Goal: Register for event/course

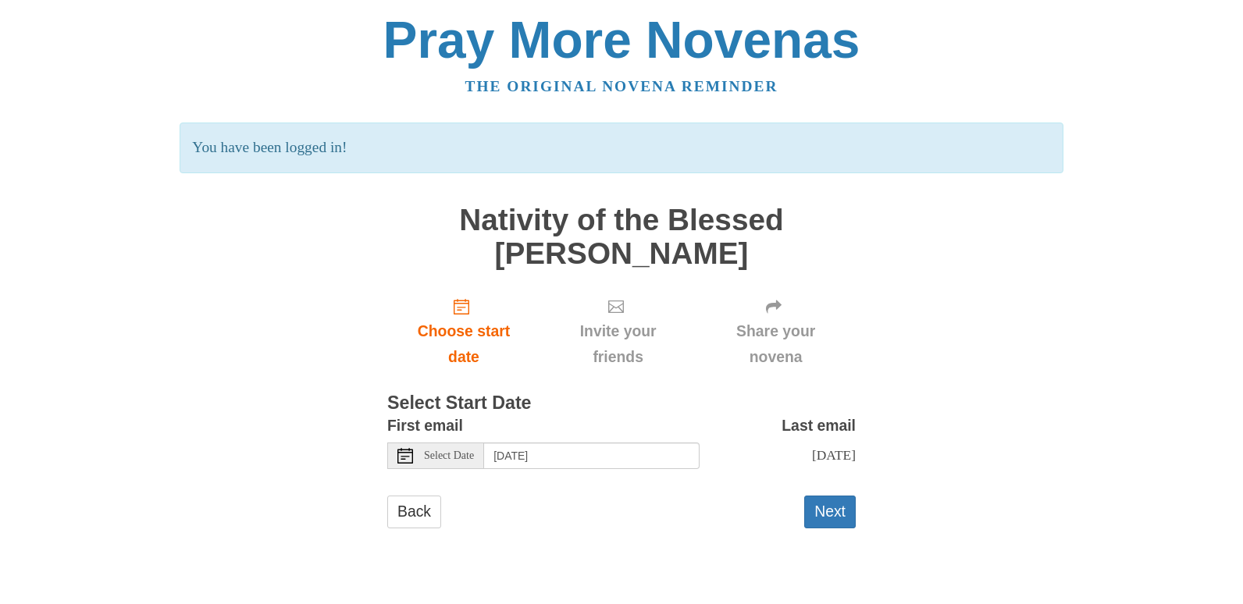
click at [474, 460] on span "Select Date" at bounding box center [449, 456] width 50 height 11
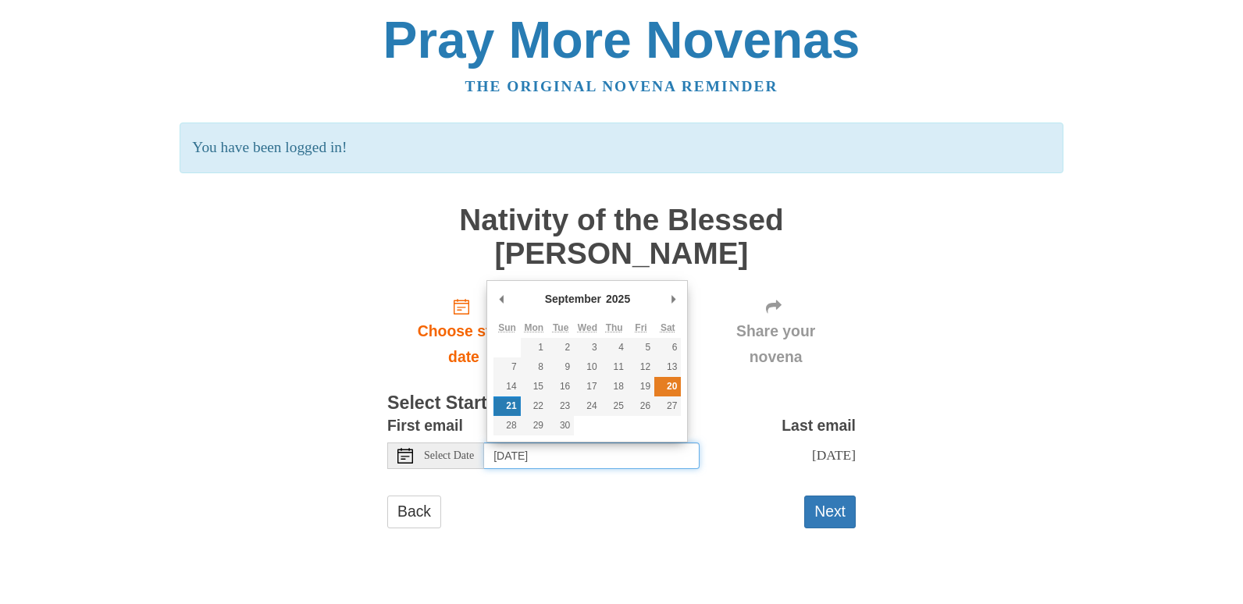
type input "[DATE]"
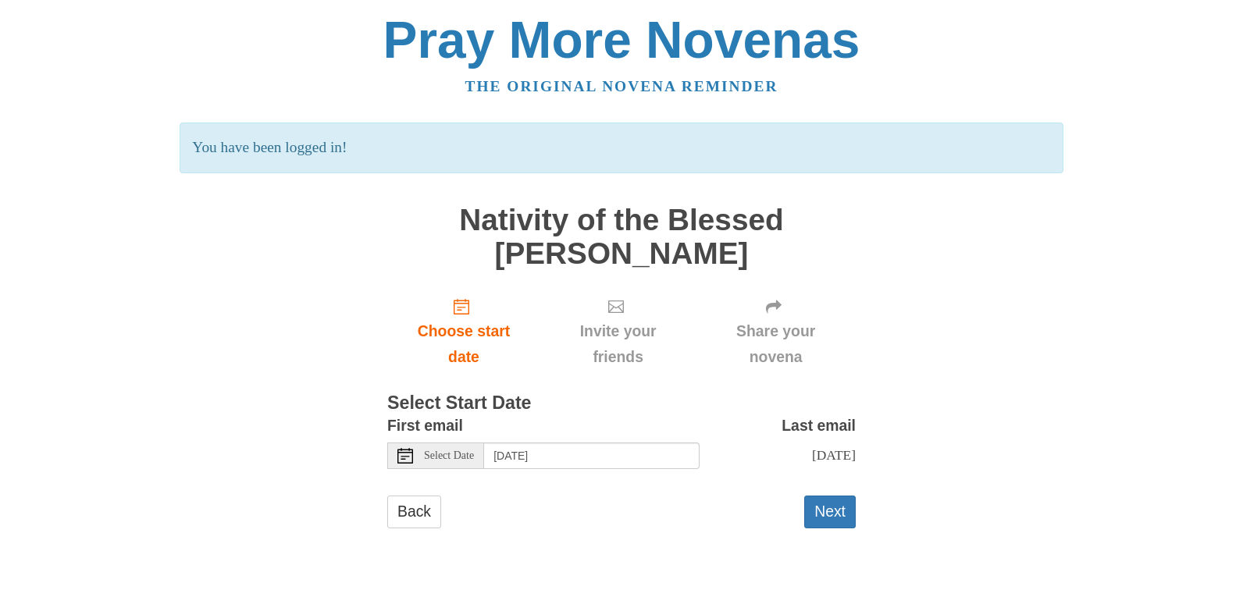
click at [474, 457] on span "Select Date" at bounding box center [449, 456] width 50 height 11
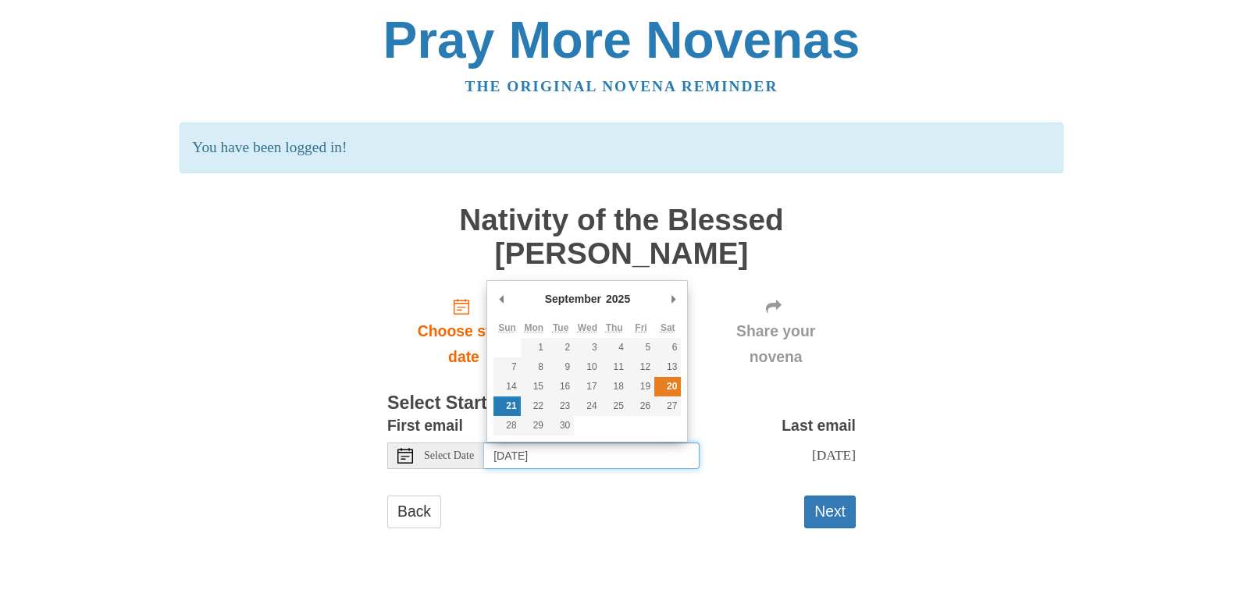
type input "Saturday, September 20th"
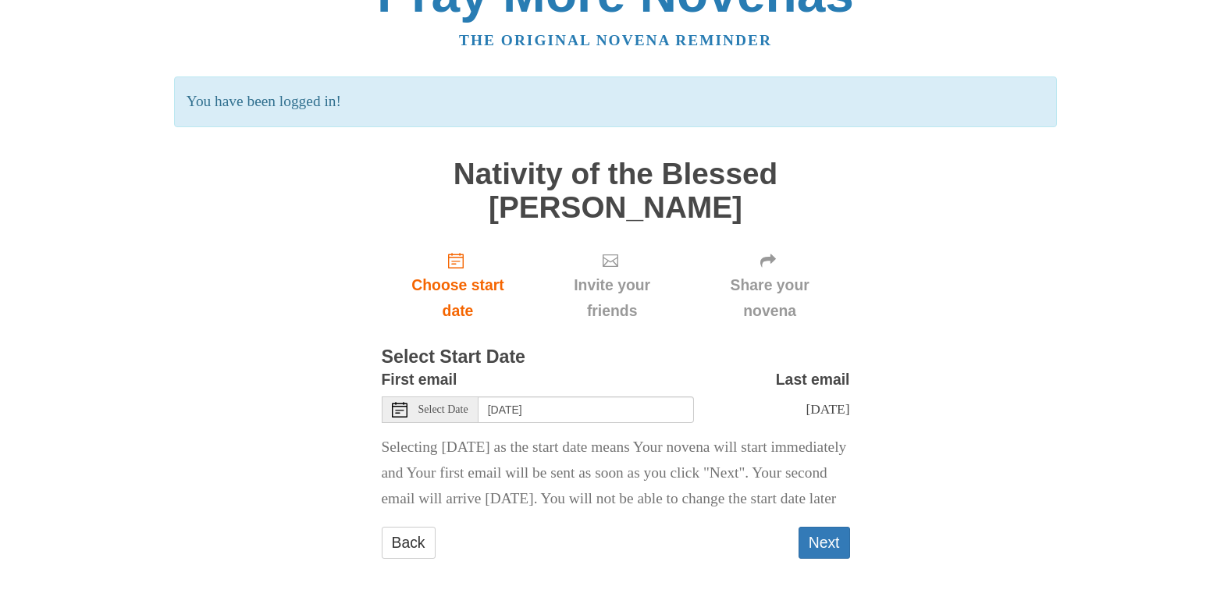
scroll to position [87, 0]
click at [825, 537] on button "Next" at bounding box center [825, 543] width 52 height 32
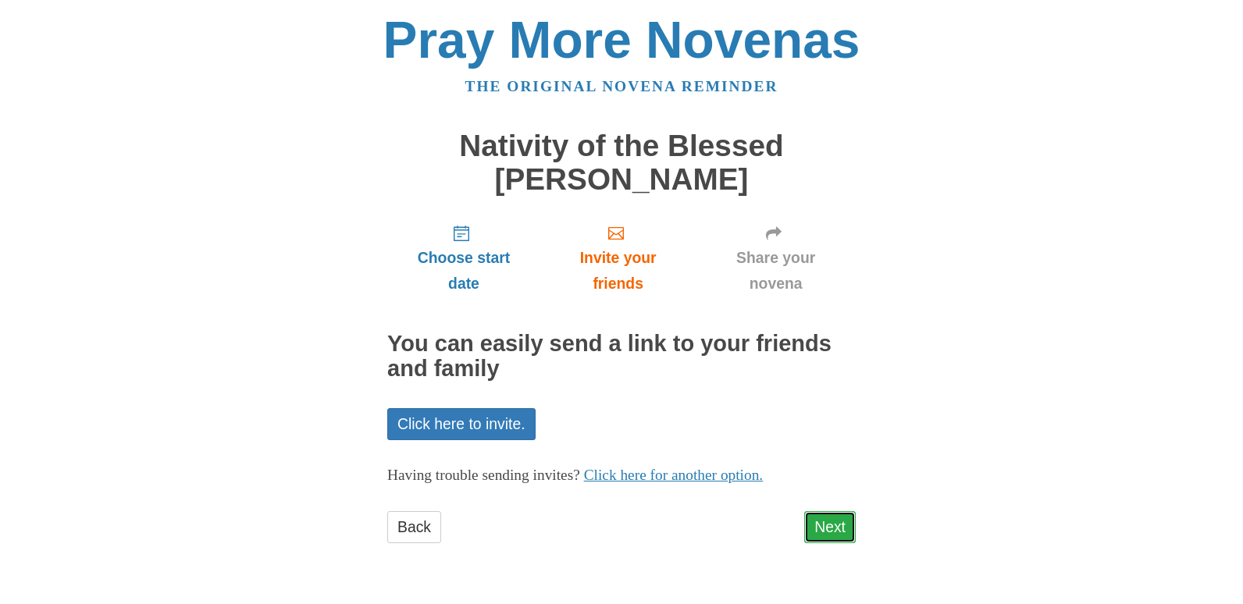
click at [828, 529] on link "Next" at bounding box center [830, 527] width 52 height 32
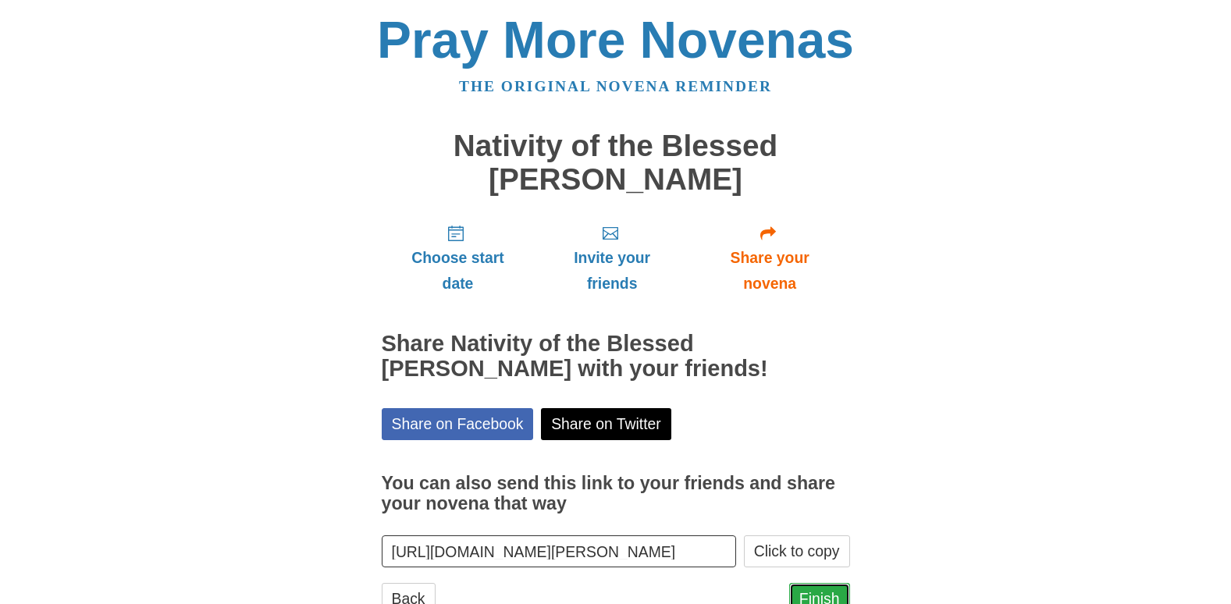
click at [814, 594] on link "Finish" at bounding box center [819, 599] width 61 height 32
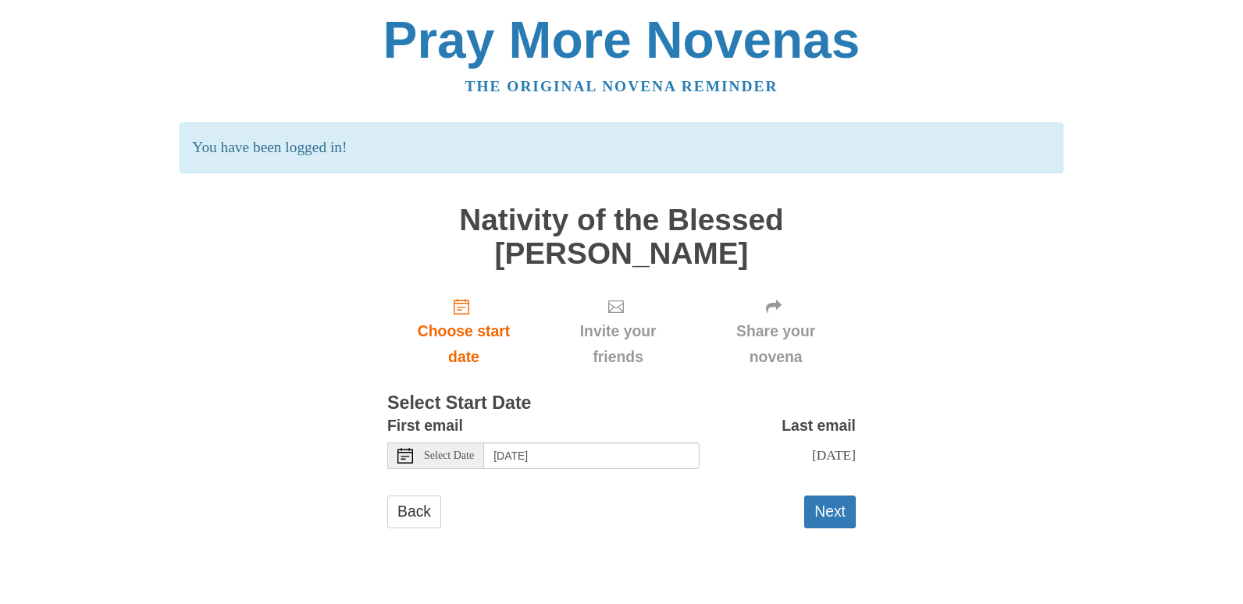
click at [474, 452] on span "Select Date" at bounding box center [449, 456] width 50 height 11
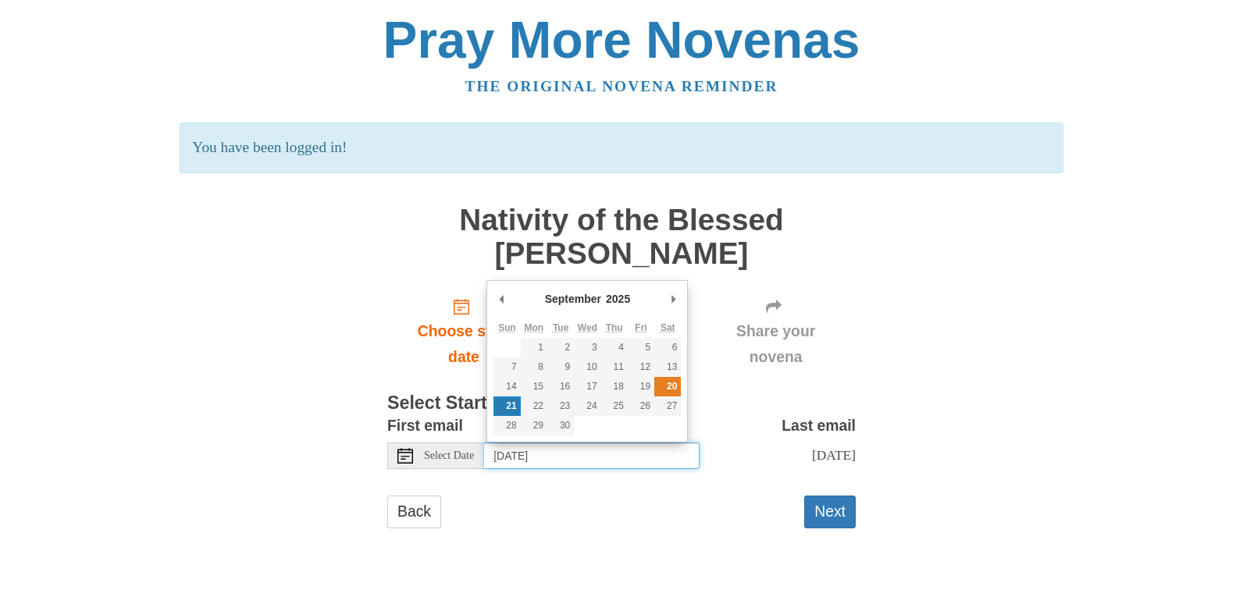
type input "[DATE]"
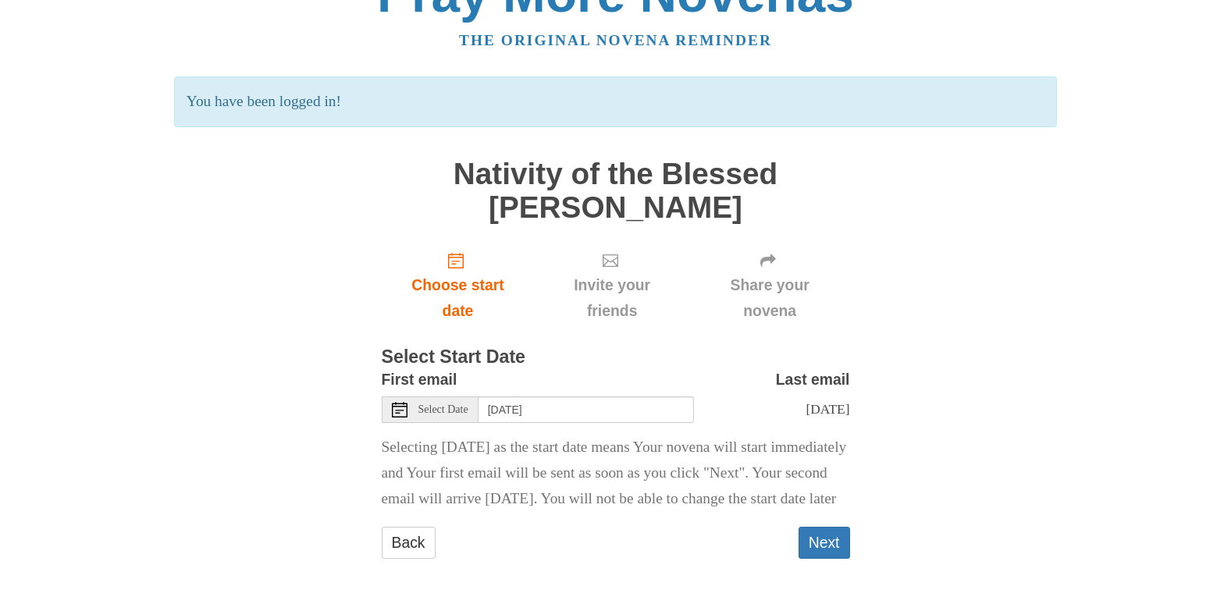
scroll to position [87, 0]
click at [831, 543] on button "Next" at bounding box center [825, 543] width 52 height 32
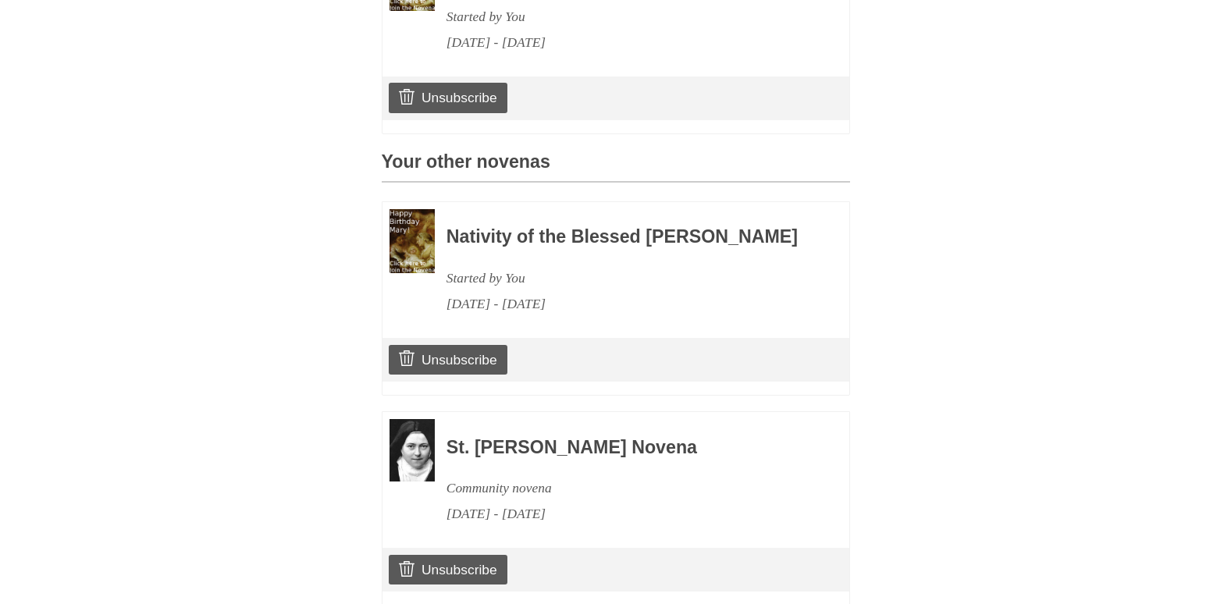
scroll to position [593, 0]
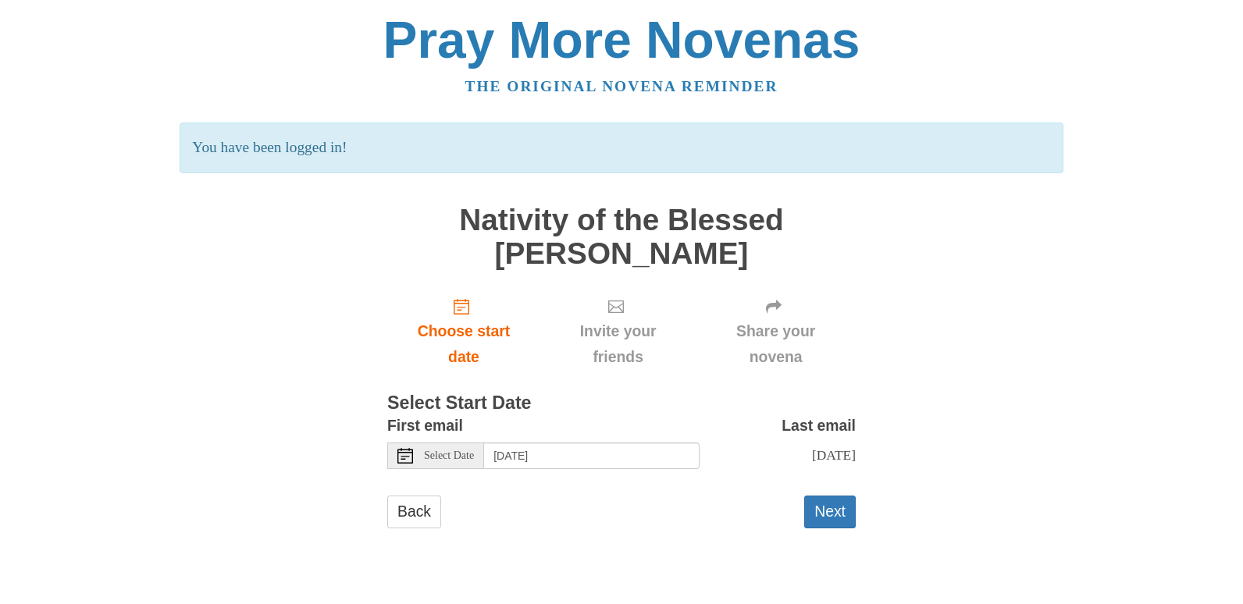
click at [474, 454] on span "Select Date" at bounding box center [449, 456] width 50 height 11
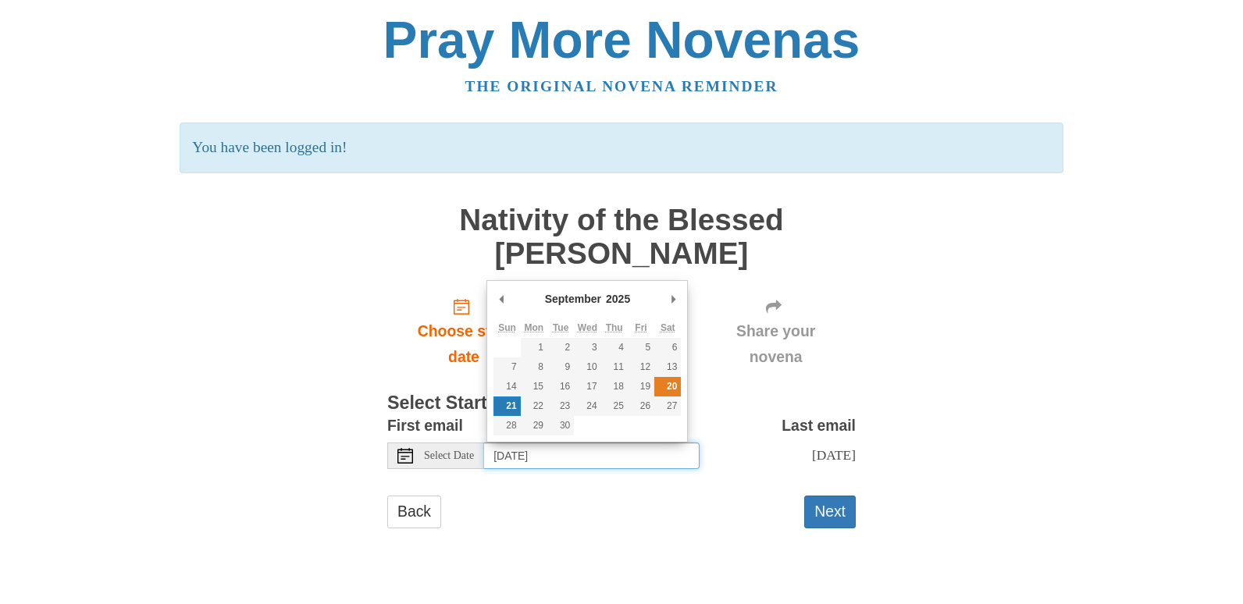
type input "Saturday, September 20th"
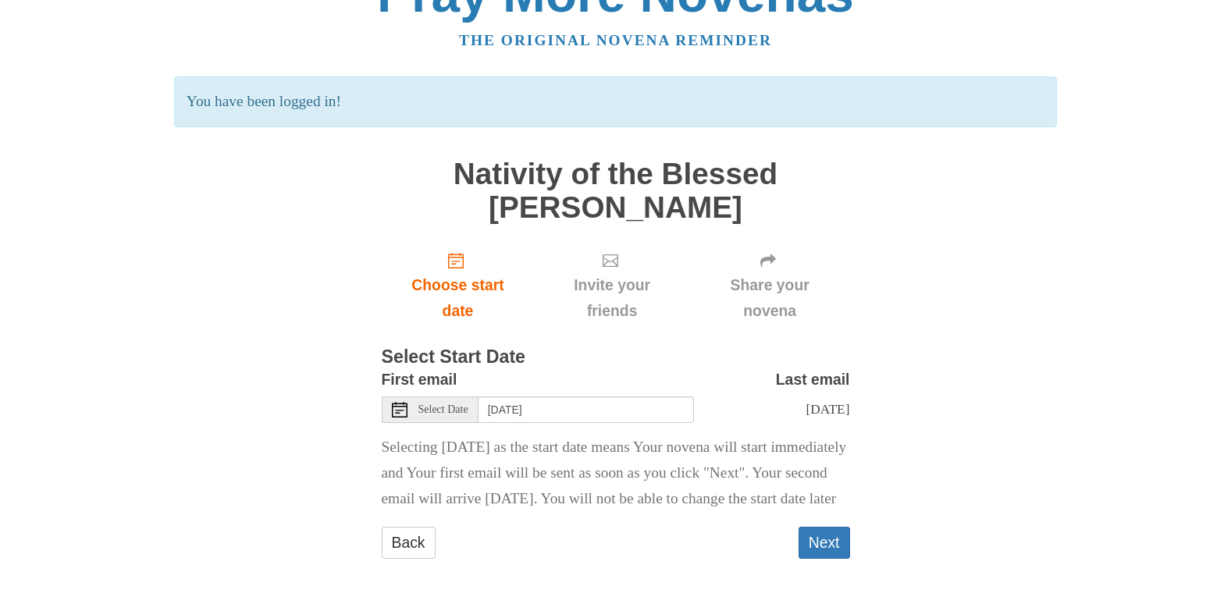
scroll to position [87, 0]
click at [825, 541] on button "Next" at bounding box center [825, 543] width 52 height 32
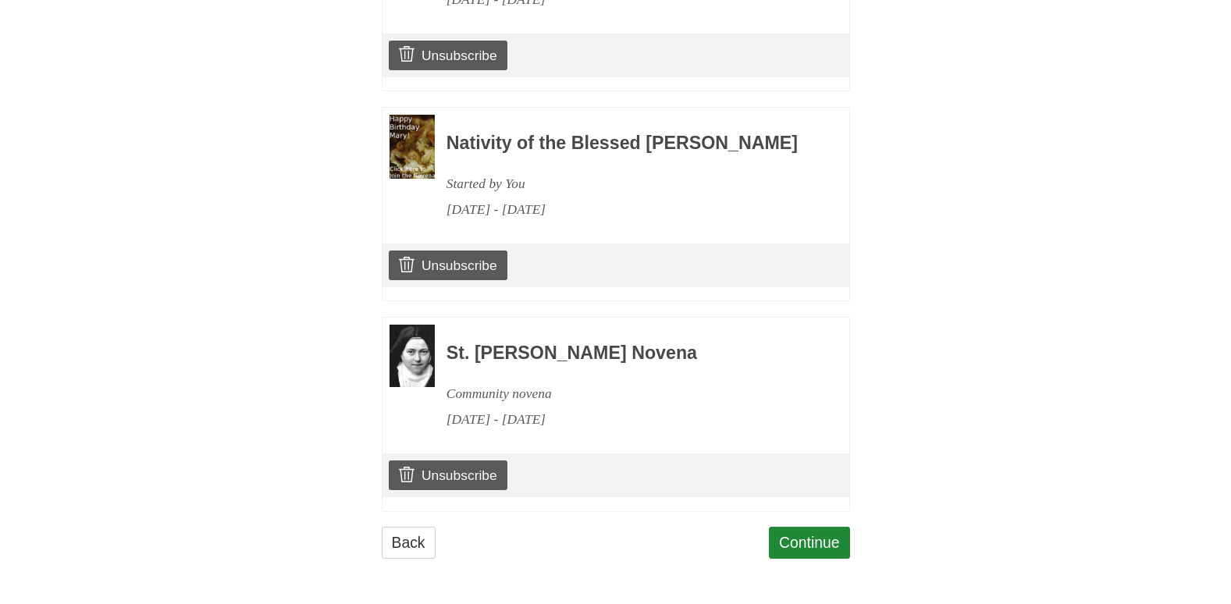
scroll to position [969, 0]
click at [799, 539] on link "Continue" at bounding box center [809, 543] width 81 height 32
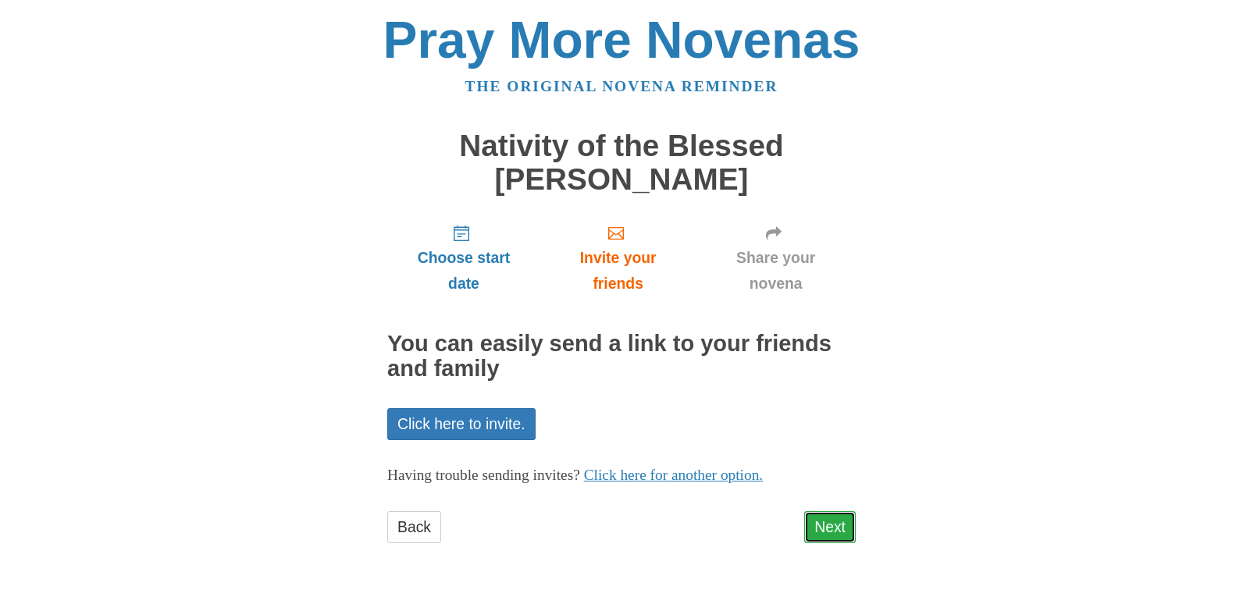
click at [832, 526] on link "Next" at bounding box center [830, 527] width 52 height 32
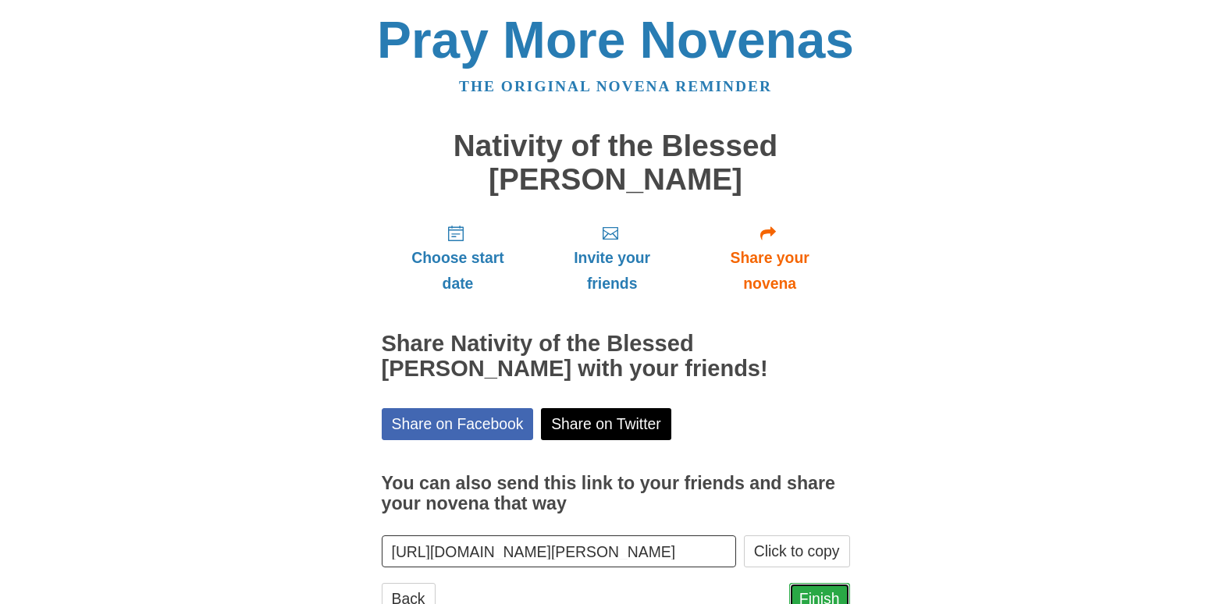
click at [802, 597] on link "Finish" at bounding box center [819, 599] width 61 height 32
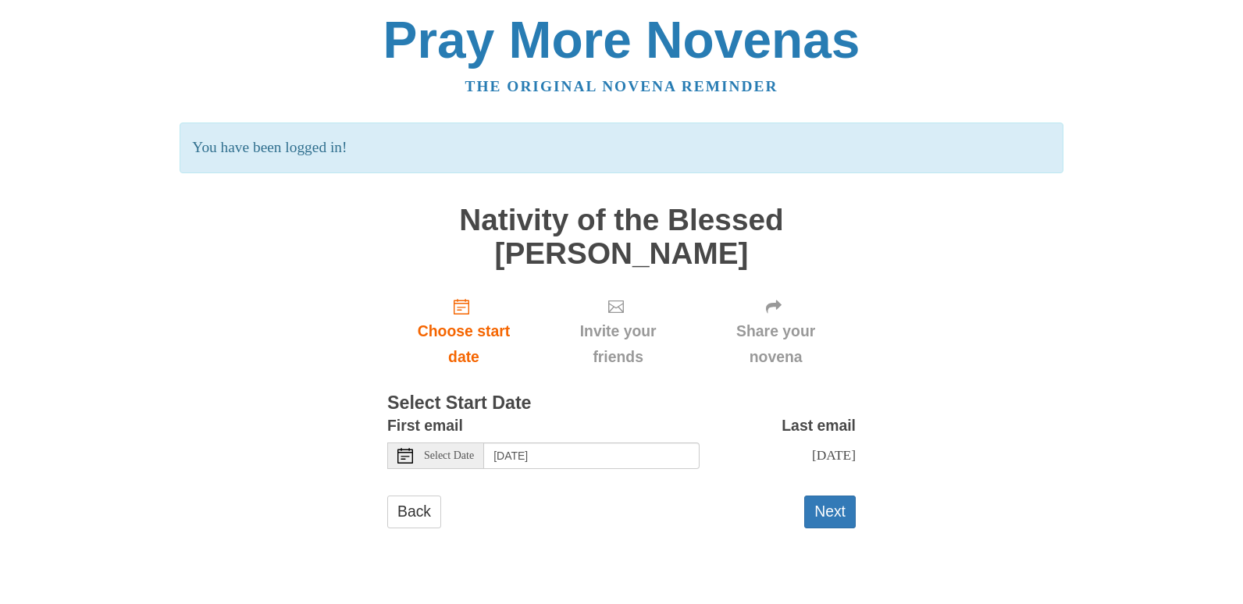
click at [469, 454] on span "Select Date" at bounding box center [449, 456] width 50 height 11
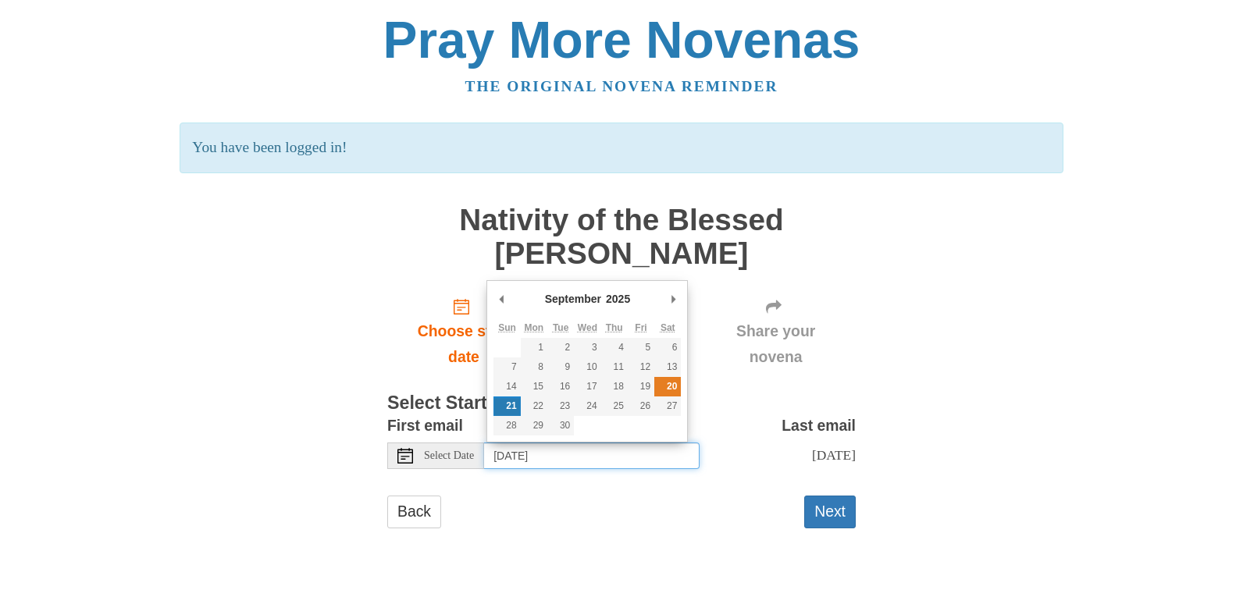
type input "Saturday, September 20th"
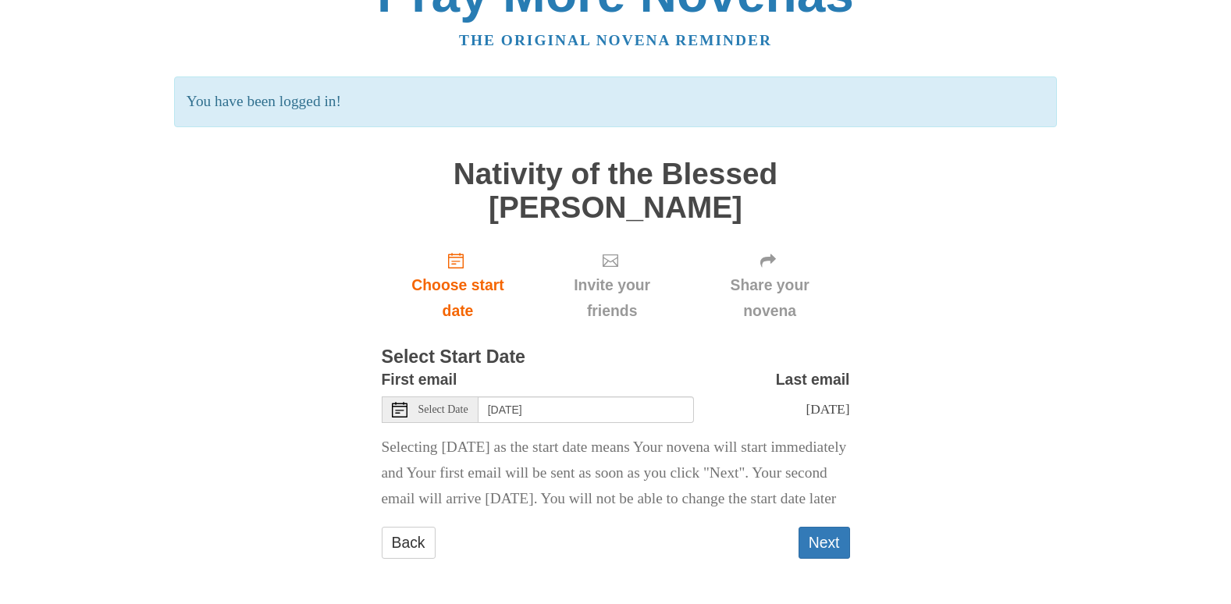
scroll to position [87, 0]
click at [832, 543] on button "Next" at bounding box center [825, 543] width 52 height 32
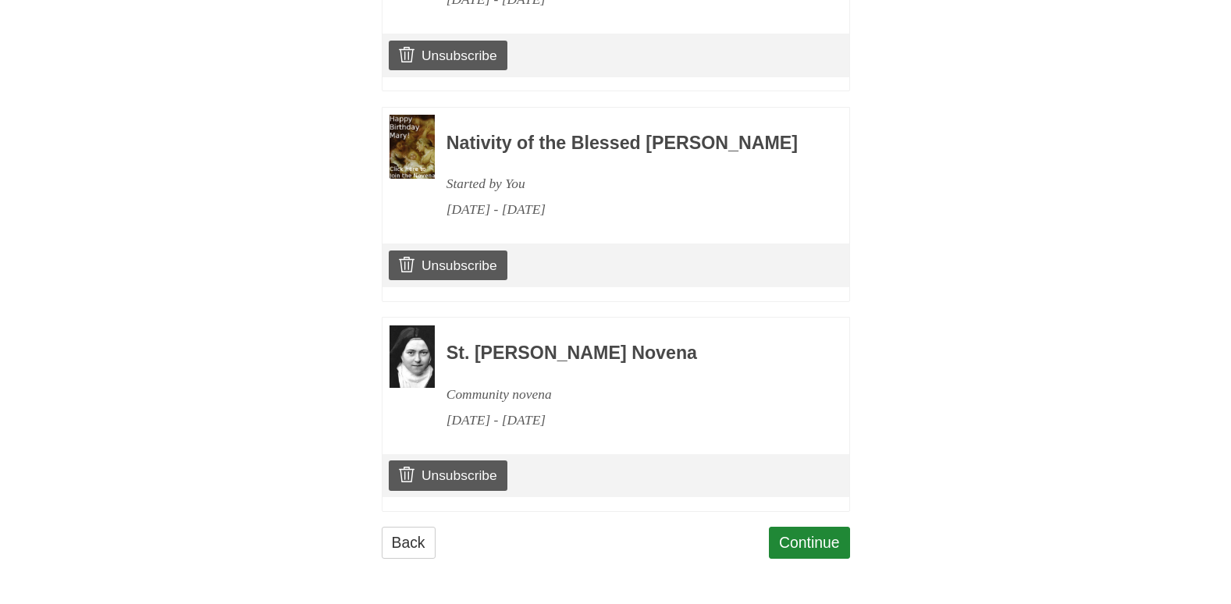
scroll to position [1199, 0]
click at [818, 547] on link "Continue" at bounding box center [809, 543] width 81 height 32
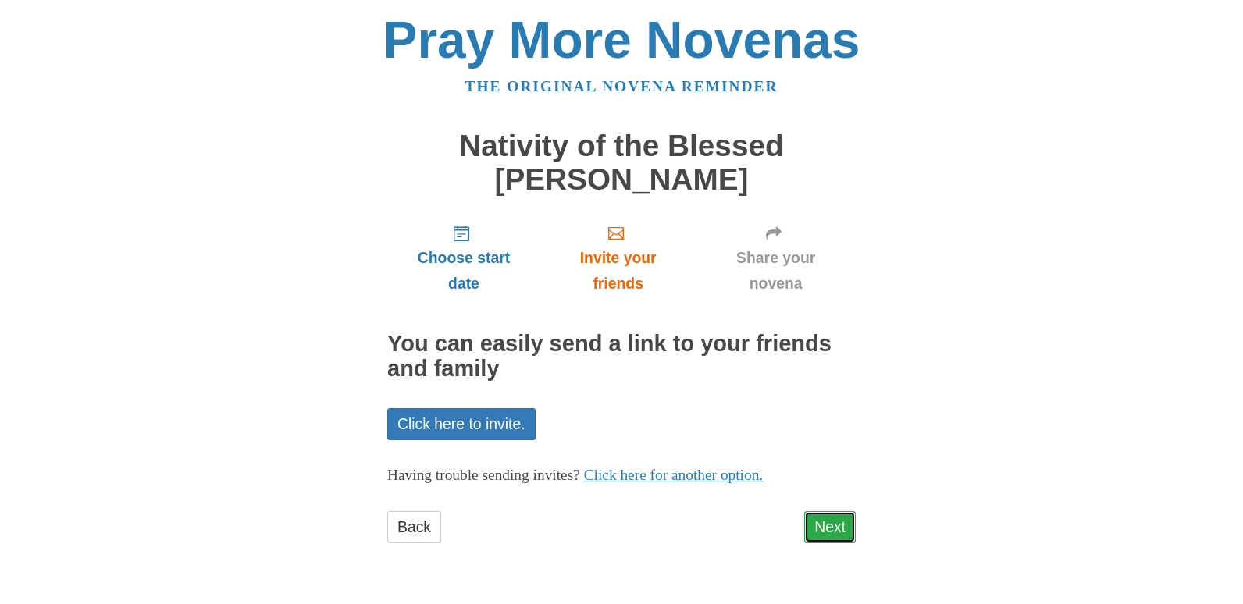
click at [832, 524] on link "Next" at bounding box center [830, 527] width 52 height 32
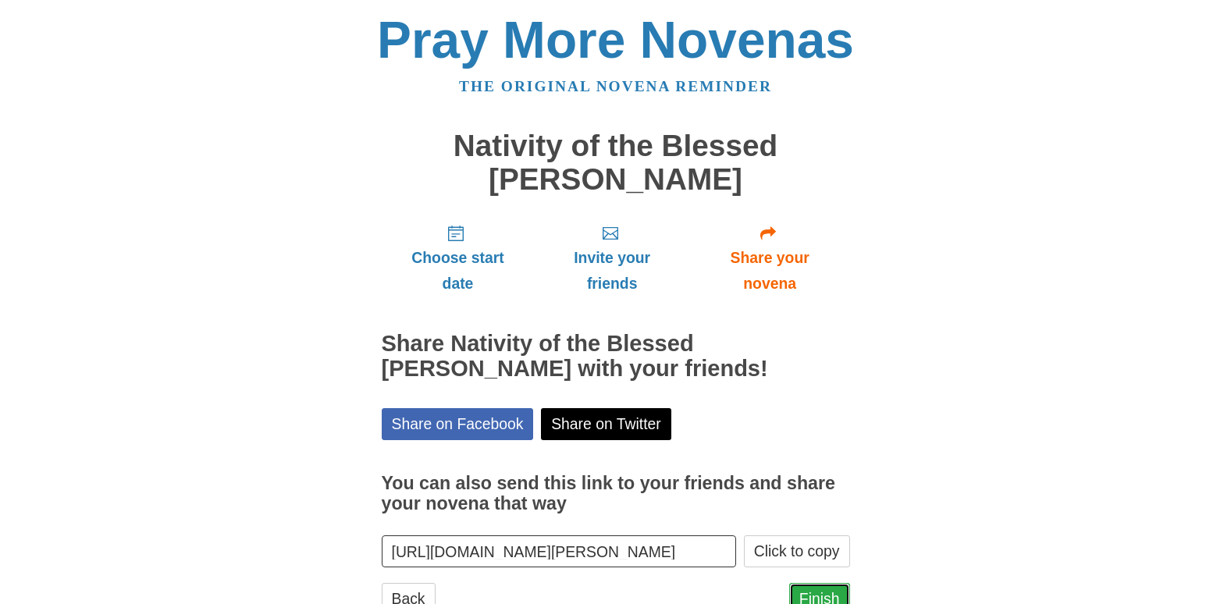
click at [814, 587] on link "Finish" at bounding box center [819, 599] width 61 height 32
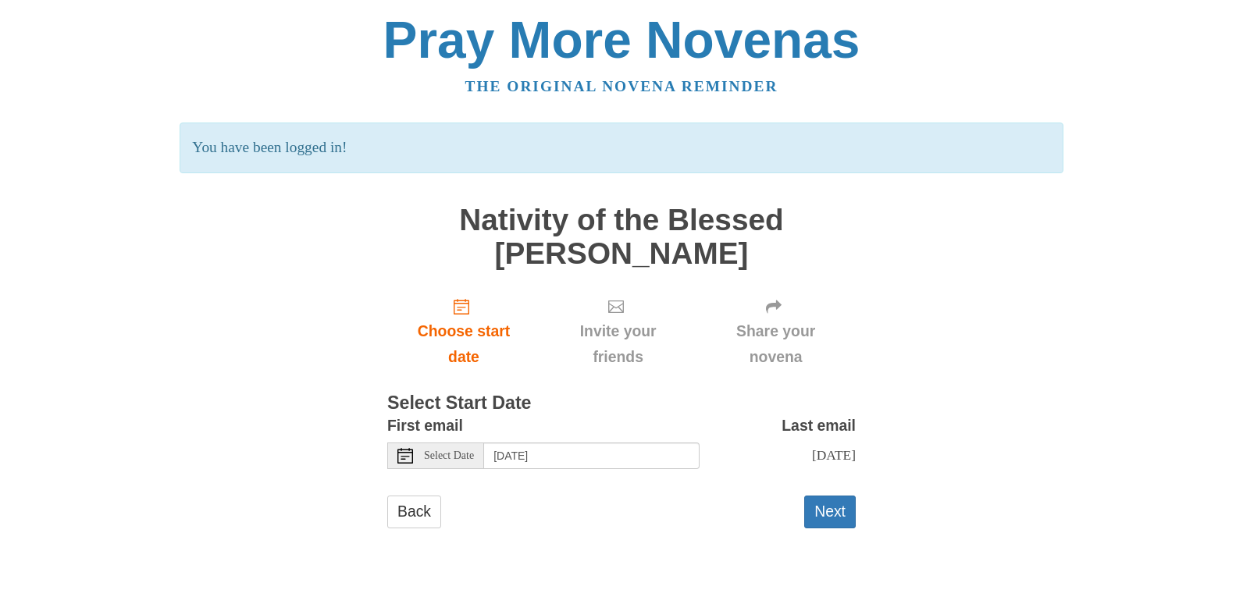
click at [474, 456] on span "Select Date" at bounding box center [449, 456] width 50 height 11
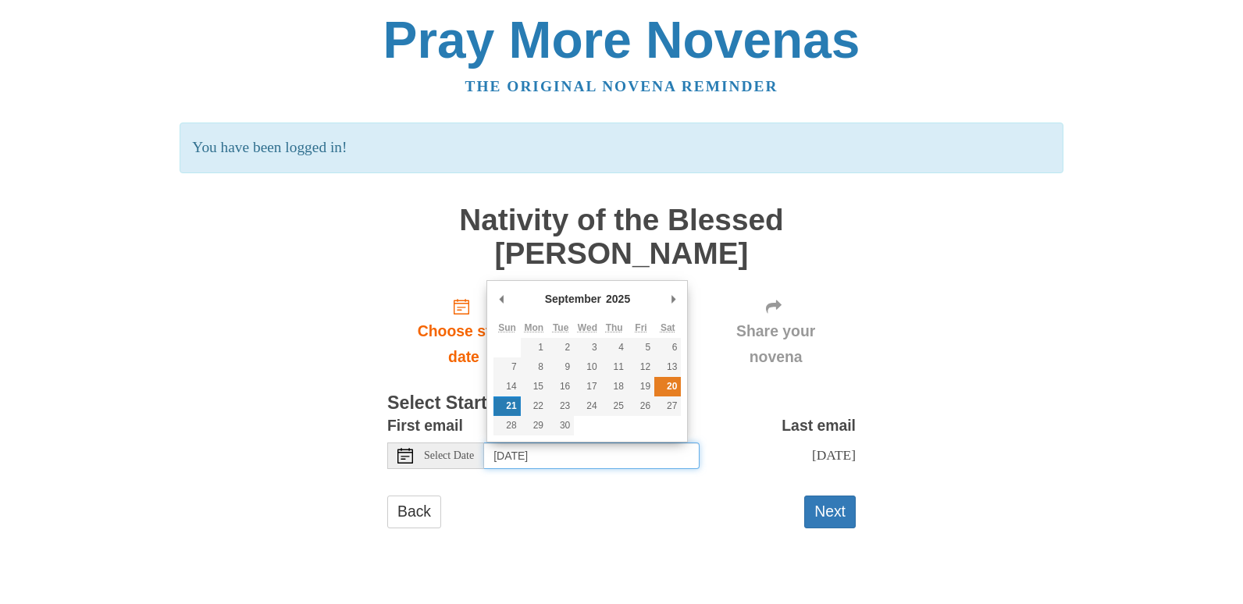
type input "Saturday, September 20th"
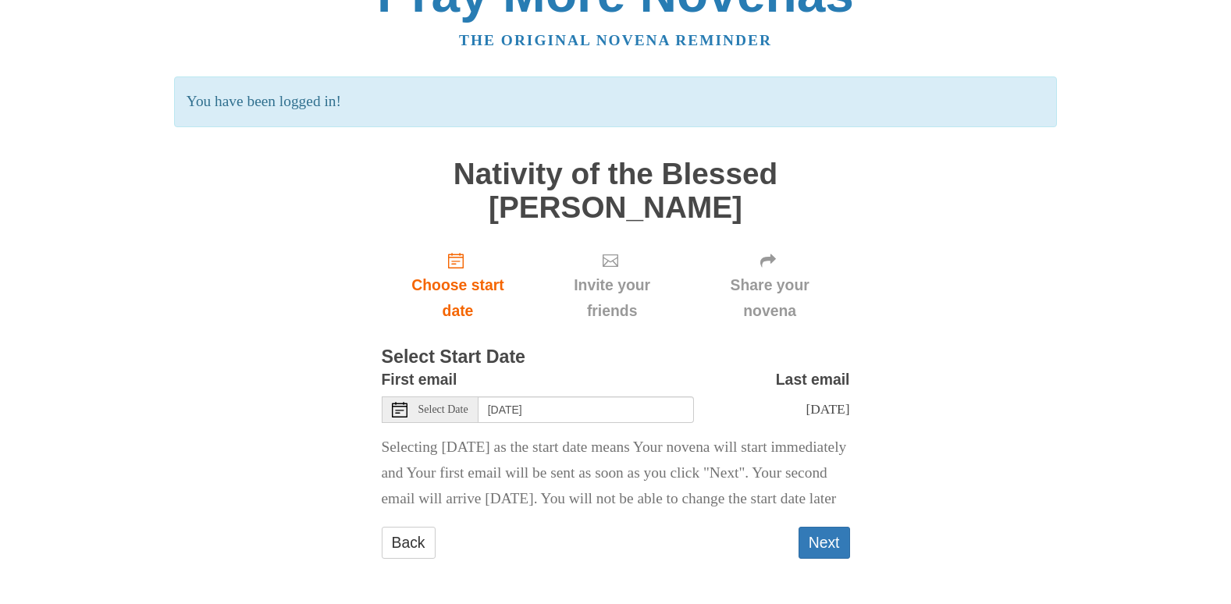
scroll to position [87, 0]
click at [818, 546] on button "Next" at bounding box center [825, 543] width 52 height 32
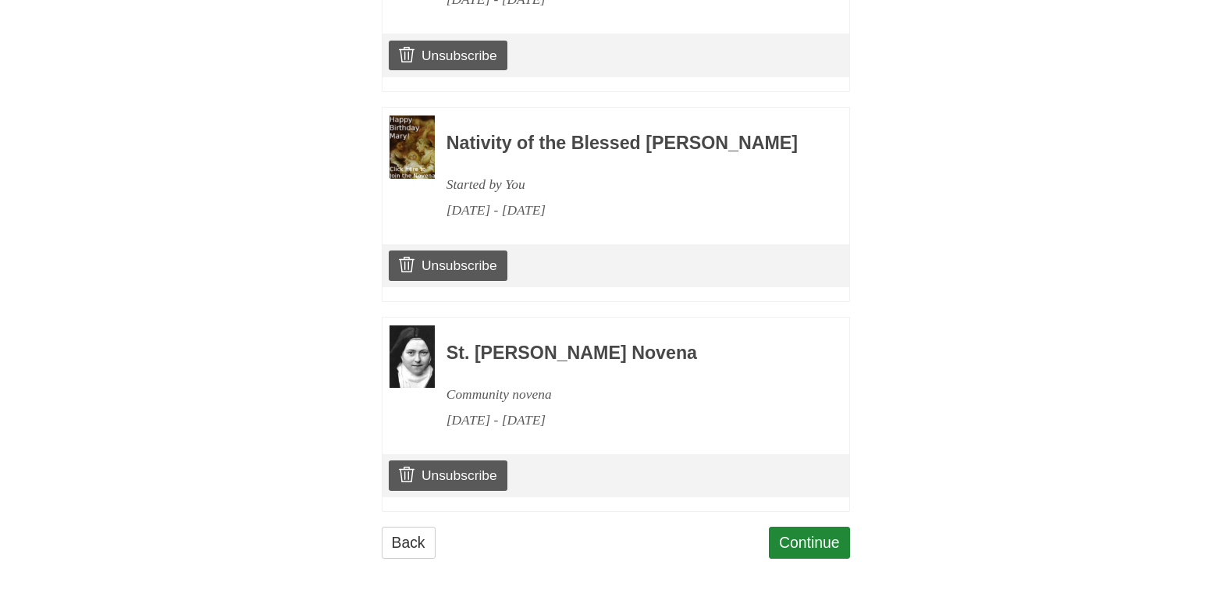
scroll to position [1429, 0]
click at [807, 543] on link "Continue" at bounding box center [809, 543] width 81 height 32
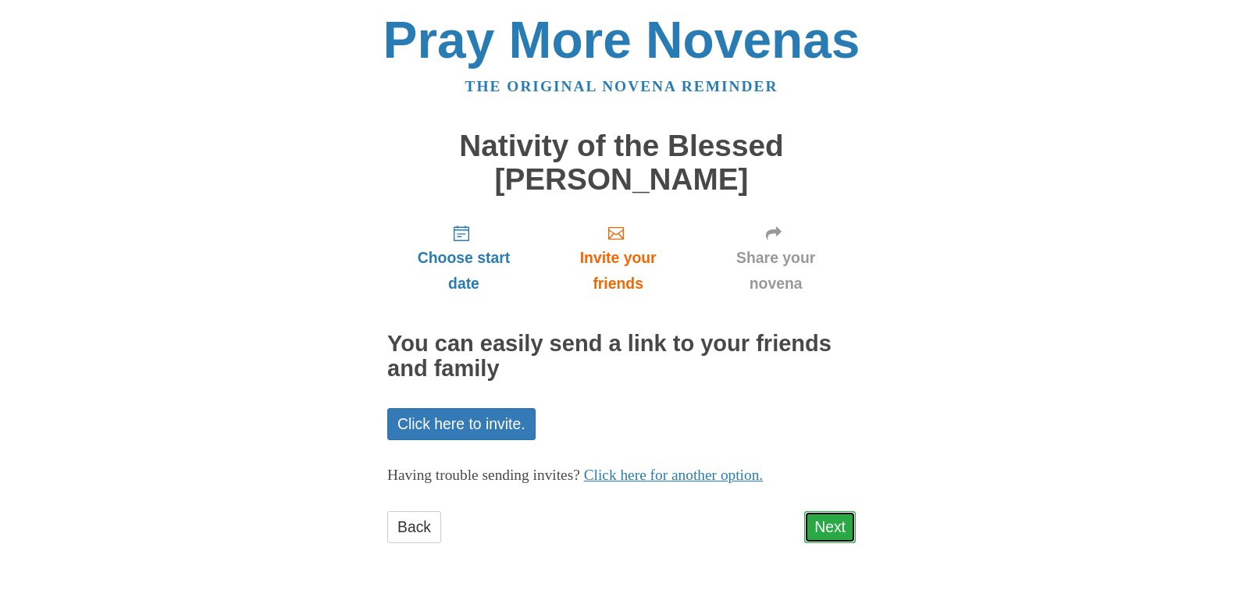
click at [831, 528] on link "Next" at bounding box center [830, 527] width 52 height 32
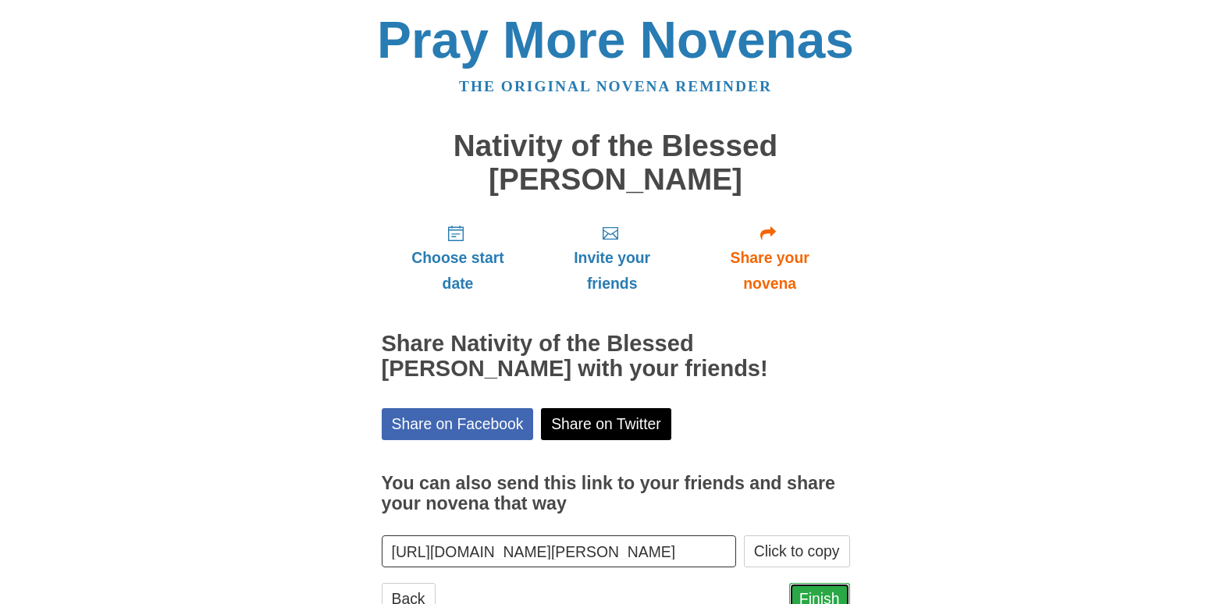
click at [815, 593] on link "Finish" at bounding box center [819, 599] width 61 height 32
